Goal: Transaction & Acquisition: Purchase product/service

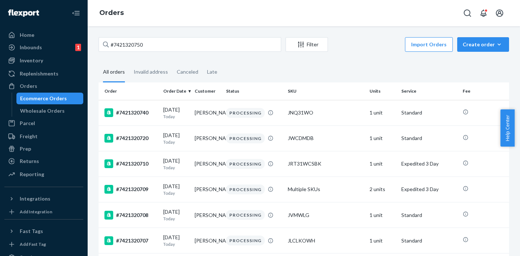
click at [103, 43] on div "#7421320750" at bounding box center [190, 44] width 183 height 15
click at [33, 63] on div "Inventory" at bounding box center [31, 60] width 23 height 7
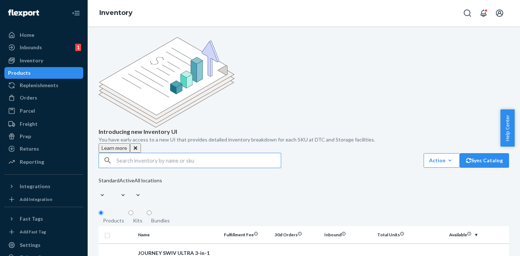
click at [120, 153] on input "text" at bounding box center [199, 160] width 164 height 15
type input "JMS31SWH"
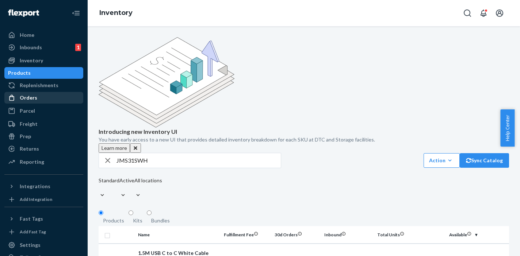
click at [36, 101] on div "Orders" at bounding box center [43, 98] width 77 height 10
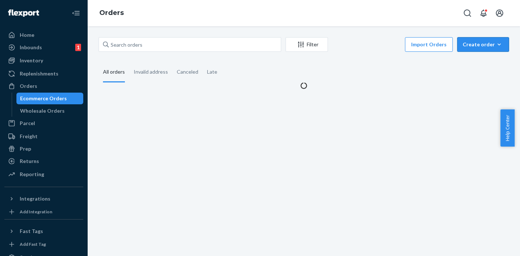
click at [486, 49] on button "Create order Ecommerce order Removal order" at bounding box center [483, 44] width 52 height 15
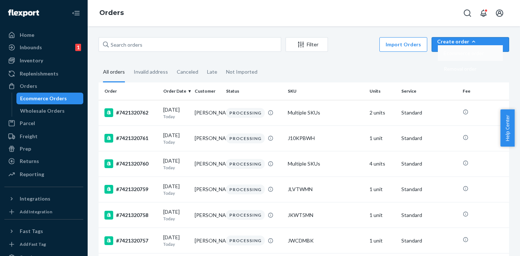
click at [479, 56] on span "Ecommerce order" at bounding box center [464, 53] width 40 height 5
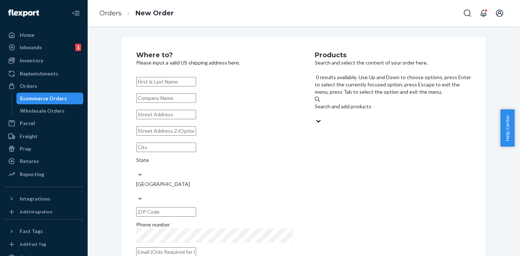
click at [384, 103] on div "Search and add products" at bounding box center [393, 110] width 157 height 15
click at [316, 110] on input "0 results available. Use Up and Down to choose options, press Enter to select t…" at bounding box center [315, 113] width 1 height 7
paste input "JMS31SWH"
type input "JMS31SWH"
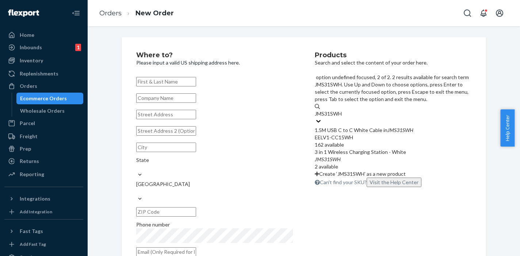
click at [352, 149] on div "3 in 1 Wireless Charging Station - White" at bounding box center [393, 152] width 157 height 7
click at [343, 118] on input "JMS31SWH" at bounding box center [329, 113] width 28 height 7
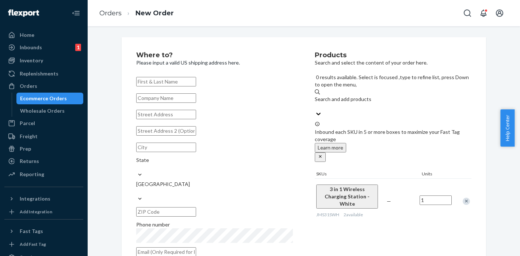
click at [171, 80] on input "text" at bounding box center [166, 81] width 60 height 9
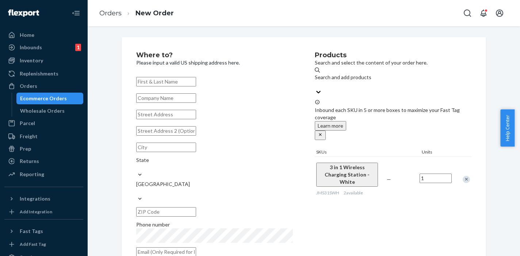
paste input "[PERSON_NAME]"
click at [140, 83] on input "[PERSON_NAME]" at bounding box center [166, 81] width 60 height 9
type input "[PERSON_NAME]"
click at [169, 119] on input "text" at bounding box center [166, 114] width 60 height 9
paste input "[STREET_ADDRESS][PERSON_NAME]"
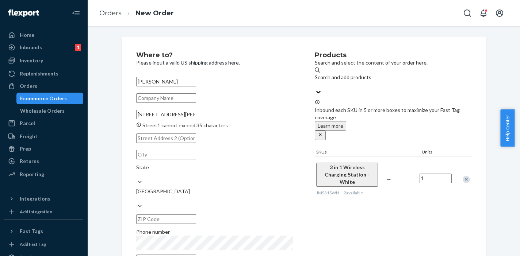
scroll to position [0, 14]
type input "[STREET_ADDRESS][PERSON_NAME]"
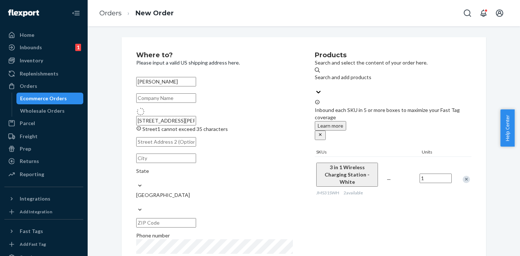
type input "Suite 104"
type input "[GEOGRAPHIC_DATA]"
type input "11530"
type input "[STREET_ADDRESS][PERSON_NAME]"
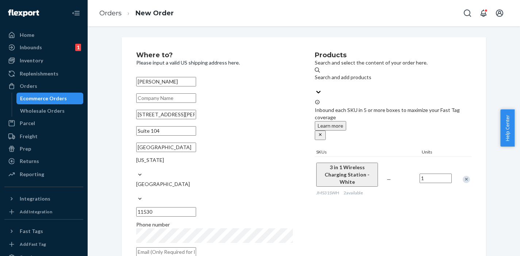
click at [152, 101] on input "text" at bounding box center [166, 97] width 60 height 9
paste input "[PERSON_NAME] md pc"
type input "[PERSON_NAME] md pc"
click at [189, 248] on input "text" at bounding box center [166, 252] width 60 height 9
paste input "[EMAIL_ADDRESS][DOMAIN_NAME]"
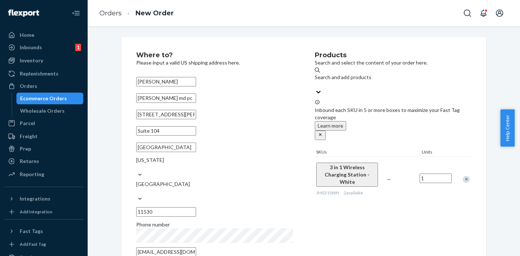
type input "[EMAIL_ADDRESS][DOMAIN_NAME]"
click at [309, 203] on div "Where to? Please input a valid US shipping address here. [PERSON_NAME] [PERSON_…" at bounding box center [225, 157] width 179 height 210
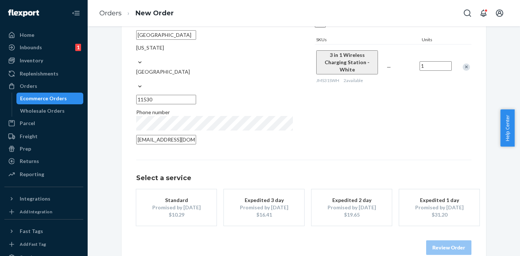
click at [194, 204] on div "Promised by [DATE]" at bounding box center [176, 207] width 58 height 7
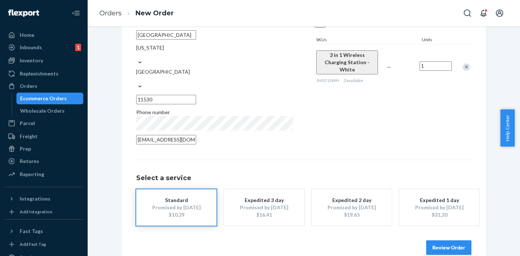
click at [449, 241] on button "Review Order" at bounding box center [448, 248] width 45 height 15
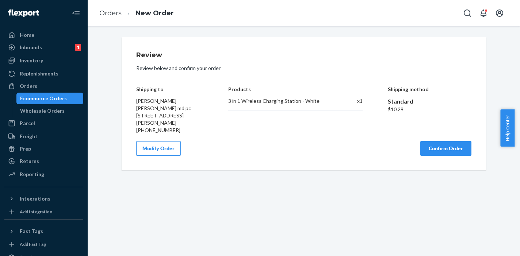
click at [437, 155] on button "Confirm Order" at bounding box center [445, 148] width 51 height 15
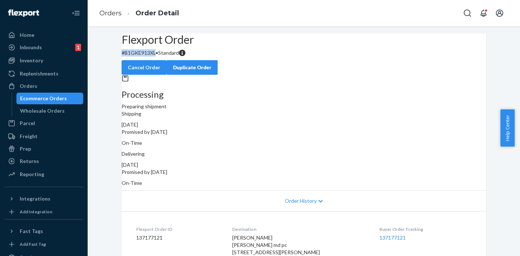
drag, startPoint x: 136, startPoint y: 71, endPoint x: 167, endPoint y: 71, distance: 30.3
click at [167, 57] on p "# B1GKE913XL • Standard" at bounding box center [304, 52] width 364 height 7
copy p "# B1GKE913XL"
click at [33, 98] on div "Ecommerce Orders" at bounding box center [43, 98] width 47 height 7
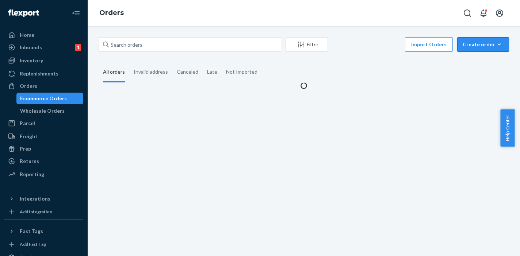
click at [488, 45] on div "Create order" at bounding box center [483, 44] width 41 height 7
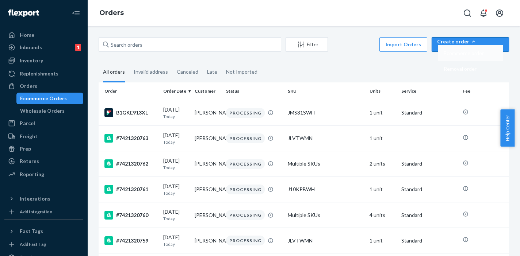
click at [472, 56] on span "Ecommerce order" at bounding box center [464, 53] width 40 height 5
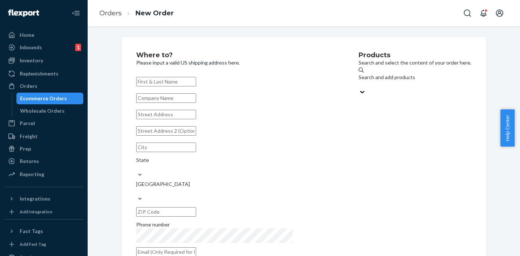
click at [359, 78] on div "Search and add products" at bounding box center [415, 77] width 113 height 7
click at [359, 81] on input "Search and add products" at bounding box center [359, 84] width 1 height 7
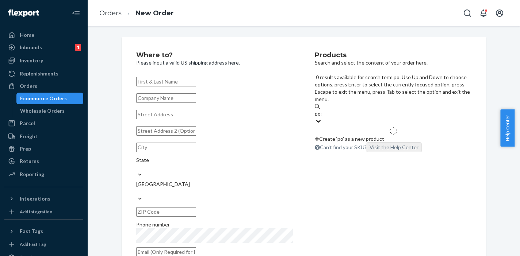
type input "pogo"
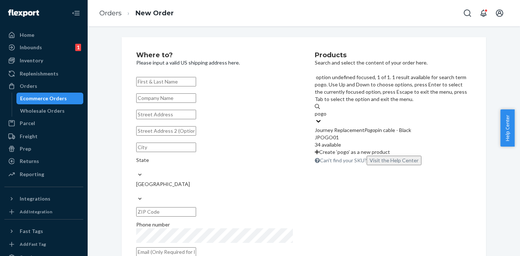
click at [336, 134] on div "JPOGO01" at bounding box center [393, 137] width 157 height 7
click at [327, 110] on input "pogo" at bounding box center [321, 113] width 12 height 7
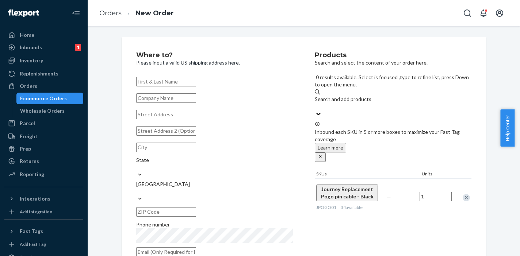
click at [184, 85] on input "text" at bounding box center [166, 81] width 60 height 9
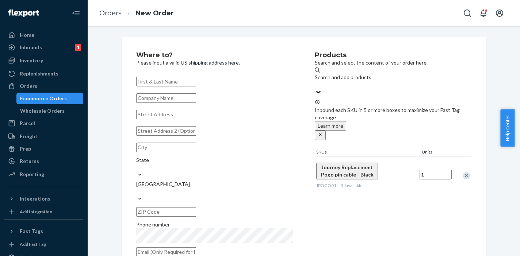
paste input "[PERSON_NAME]"
type input "[PERSON_NAME]"
click at [165, 119] on input "text" at bounding box center [166, 114] width 60 height 9
paste input "[STREET_ADDRESS]"
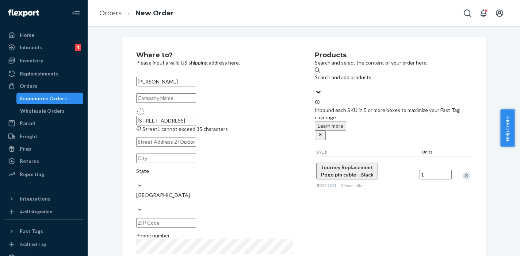
type input "[STREET_ADDRESS]"
type input "5526"
type input "[PERSON_NAME]"
type input "07029"
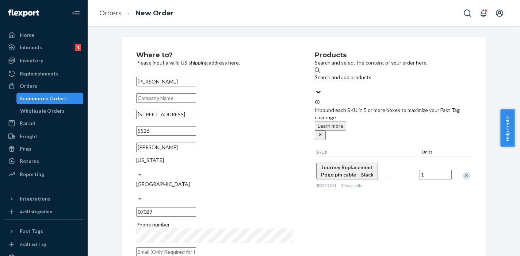
click at [173, 248] on input "text" at bounding box center [166, 252] width 60 height 9
paste input "[EMAIL_ADDRESS][DOMAIN_NAME]"
type input "[EMAIL_ADDRESS][DOMAIN_NAME]"
click at [324, 217] on div "Products Search and select the content of your order here. Search and add produ…" at bounding box center [393, 157] width 157 height 210
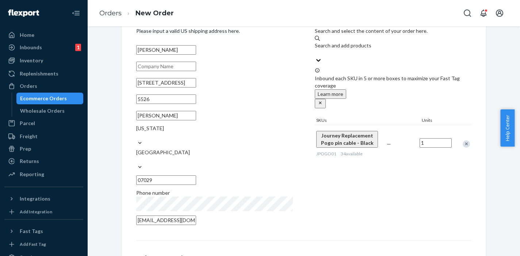
scroll to position [112, 0]
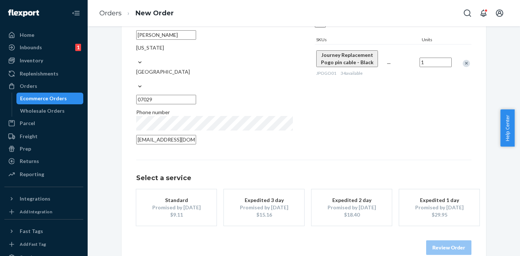
click at [172, 204] on div "Promised by [DATE]" at bounding box center [176, 207] width 58 height 7
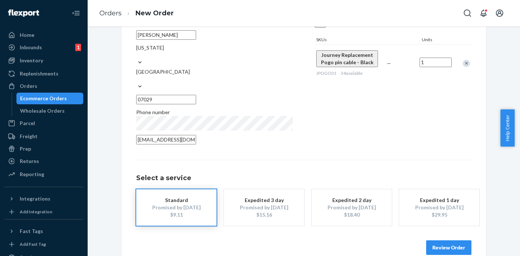
click at [444, 241] on button "Review Order" at bounding box center [448, 248] width 45 height 15
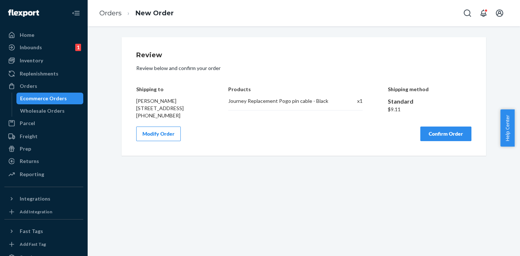
scroll to position [0, 0]
click at [448, 141] on button "Confirm Order" at bounding box center [445, 134] width 51 height 15
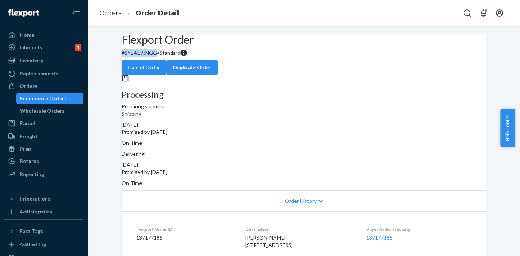
drag, startPoint x: 133, startPoint y: 70, endPoint x: 169, endPoint y: 73, distance: 35.9
click at [169, 73] on div "Flexport Order # SYEAE9JNGG • Standard Cancel Order Duplicate Order" at bounding box center [304, 54] width 364 height 41
copy p "# SYEAE9JNGG"
